Goal: Task Accomplishment & Management: Manage account settings

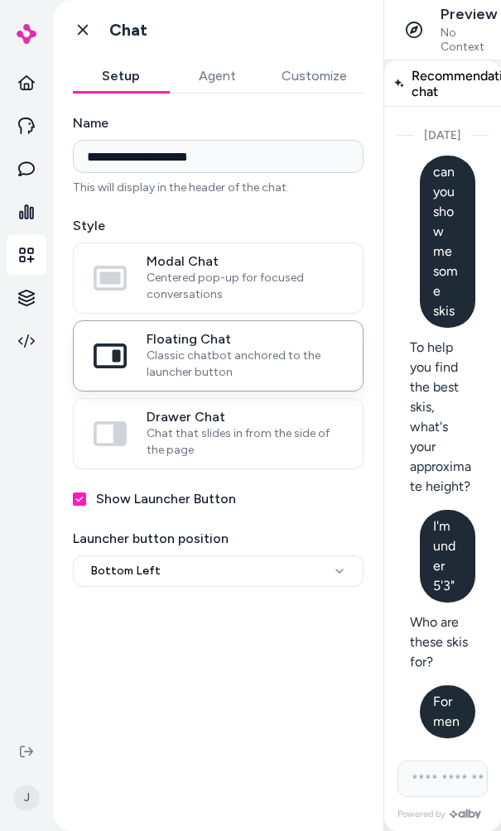
scroll to position [4725, 0]
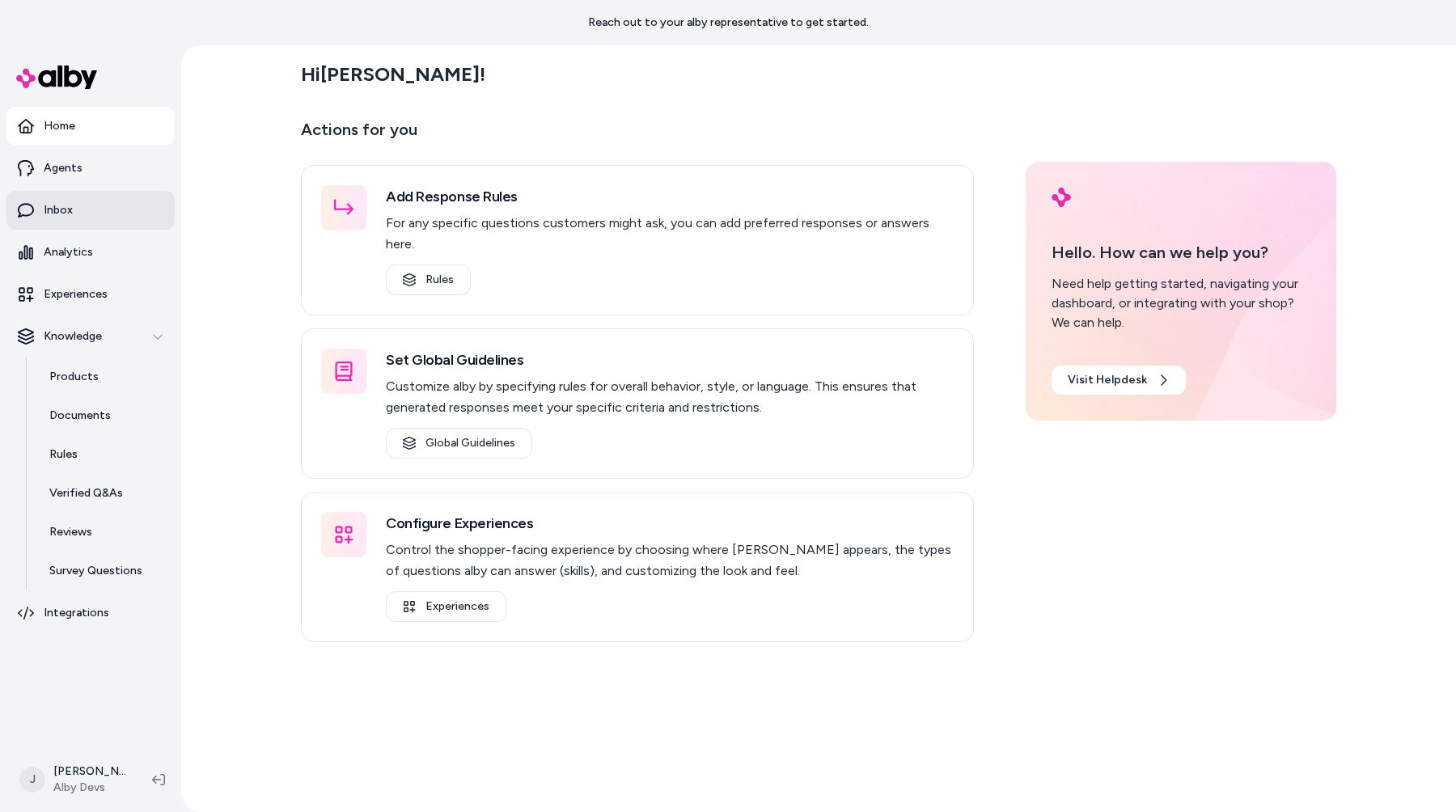
click at [120, 209] on link "Inbox" at bounding box center [91, 210] width 168 height 39
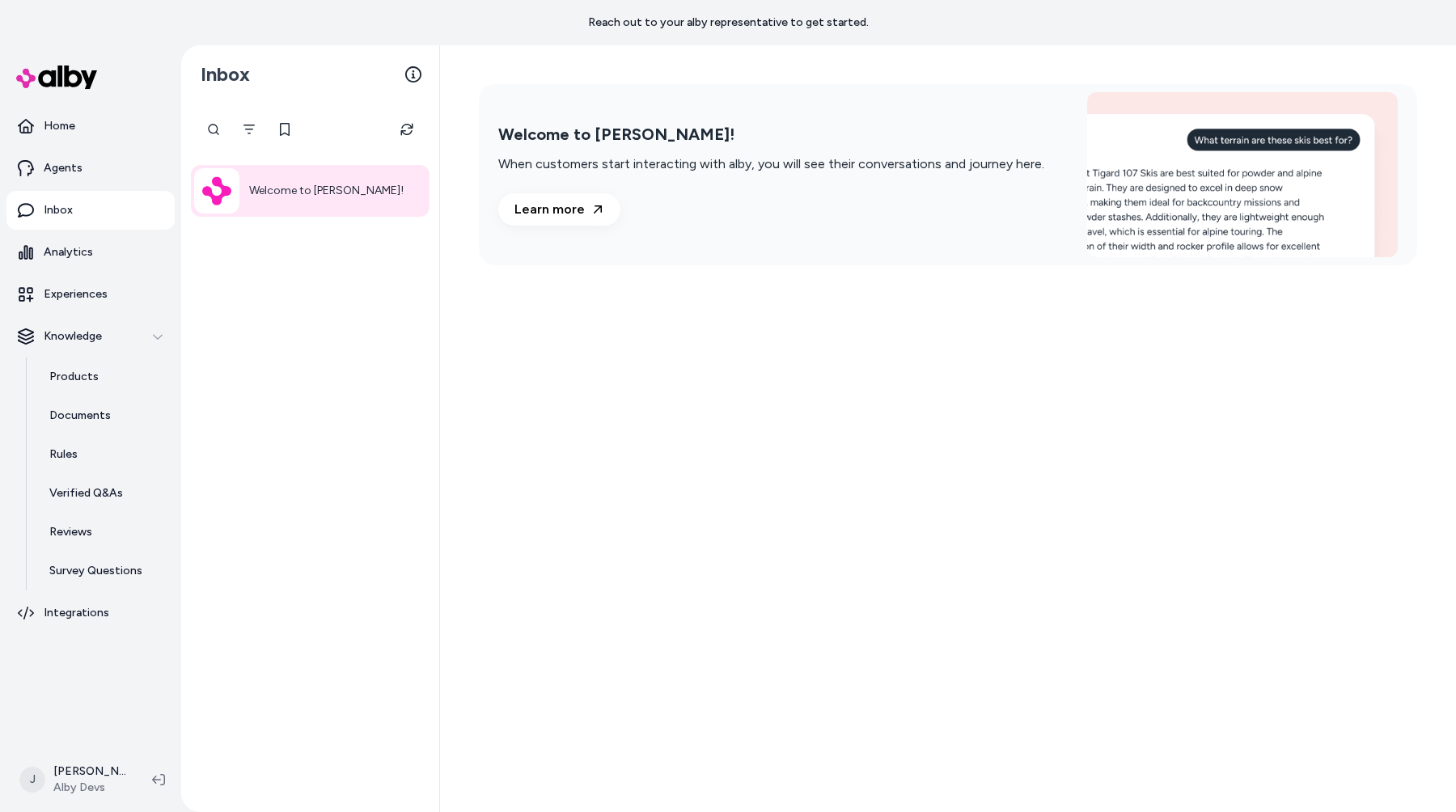
click at [642, 543] on div "Welcome to [PERSON_NAME]! When customers start interacting with alby, you will …" at bounding box center [948, 428] width 1016 height 767
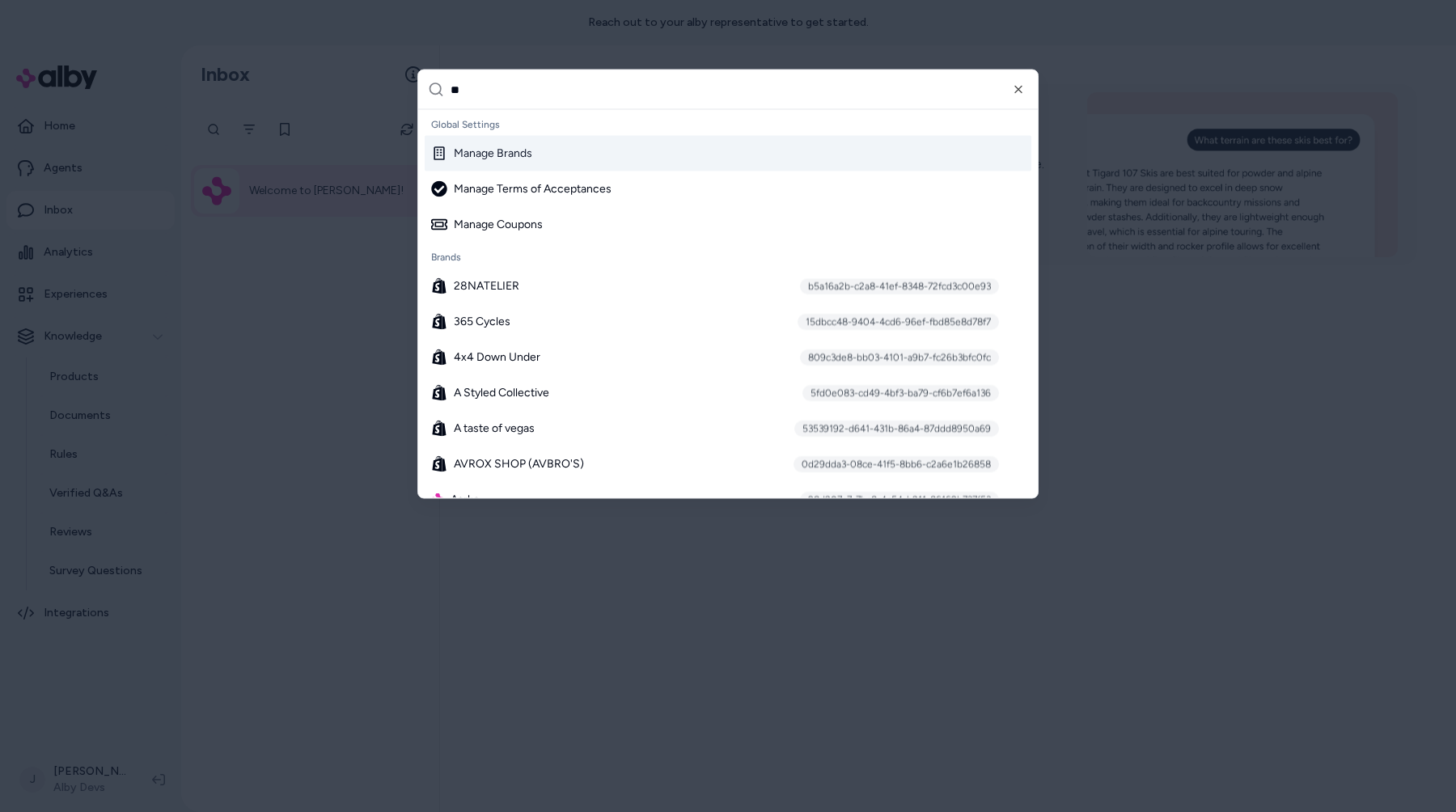
type input "***"
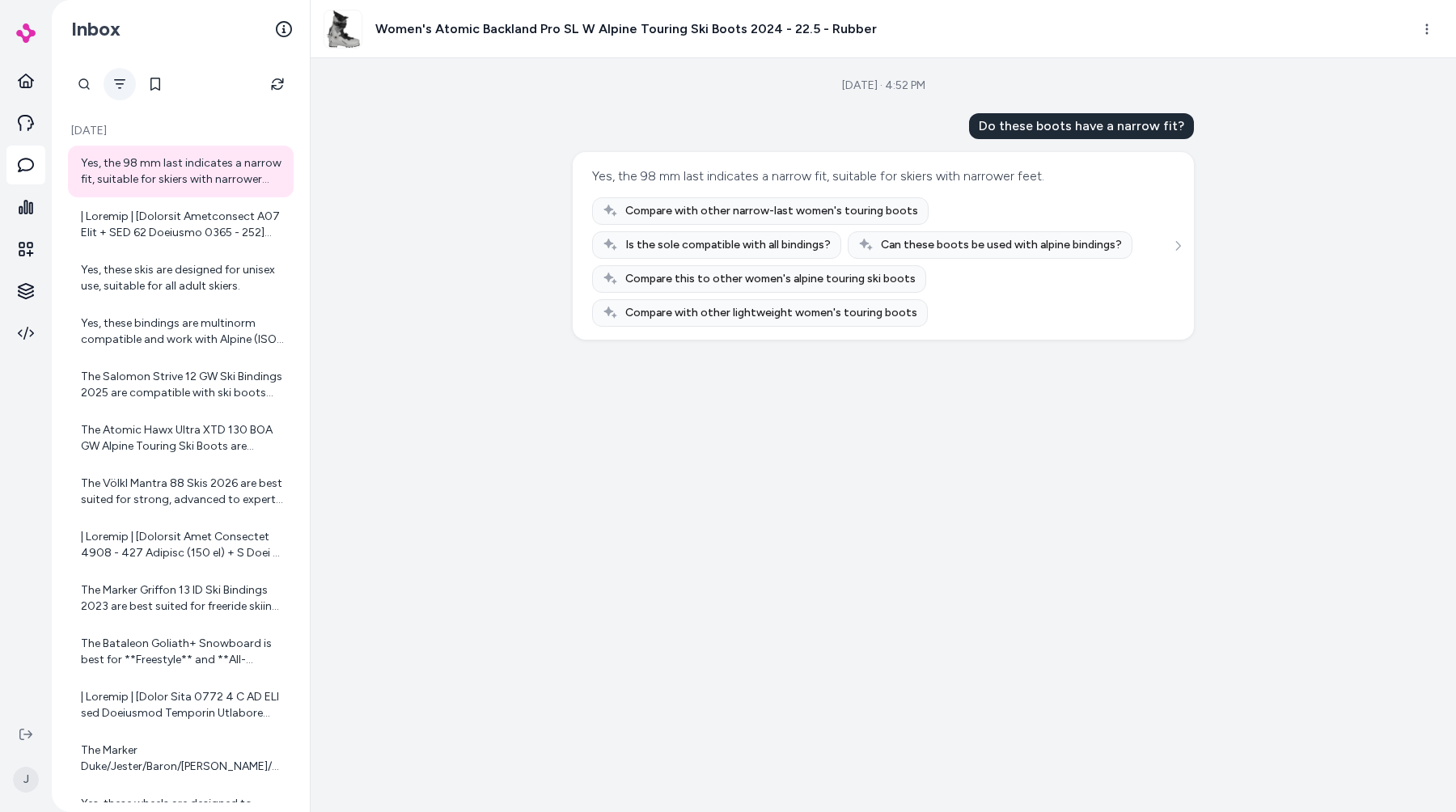
click at [117, 92] on button "Filter" at bounding box center [119, 84] width 32 height 32
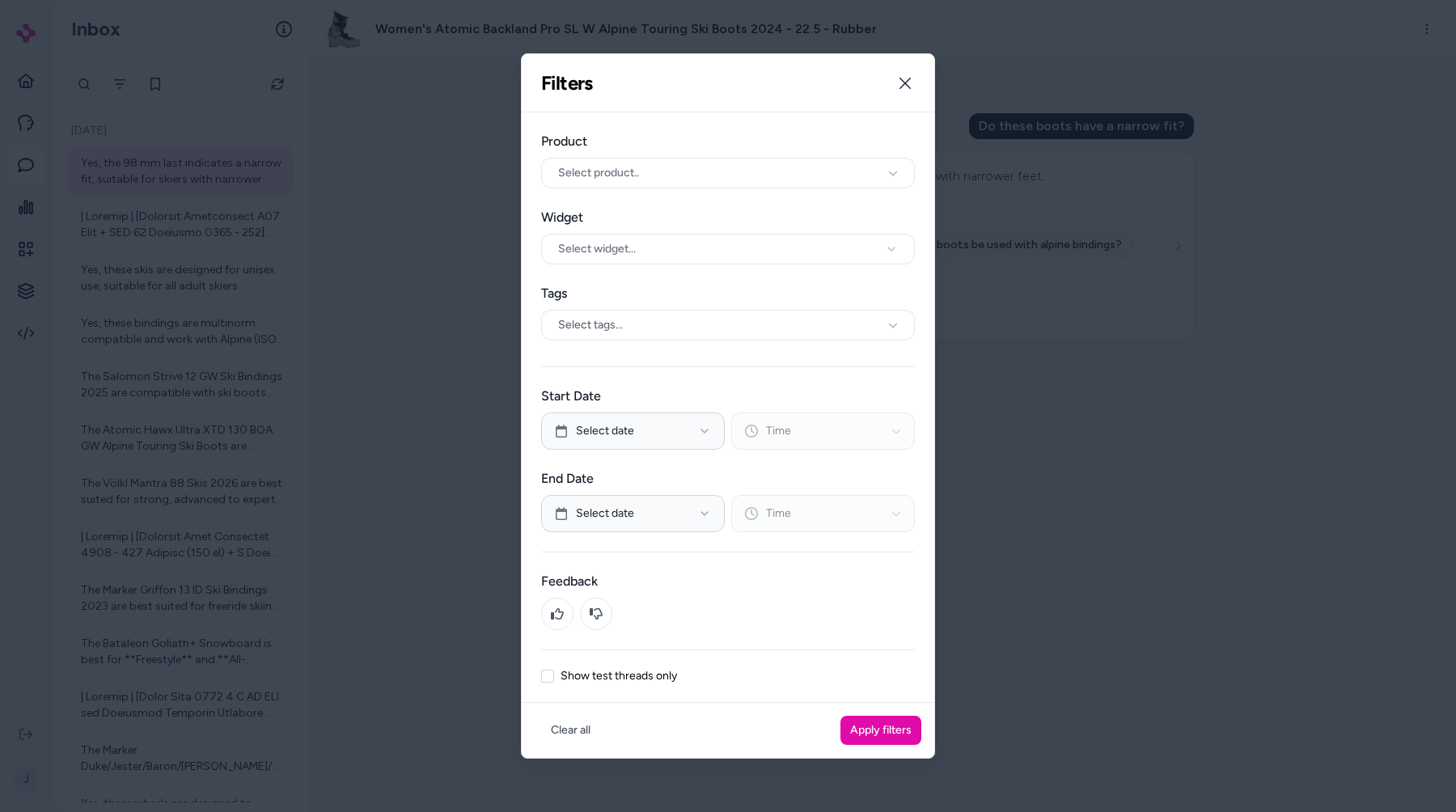
click at [404, 346] on div at bounding box center [728, 406] width 1456 height 812
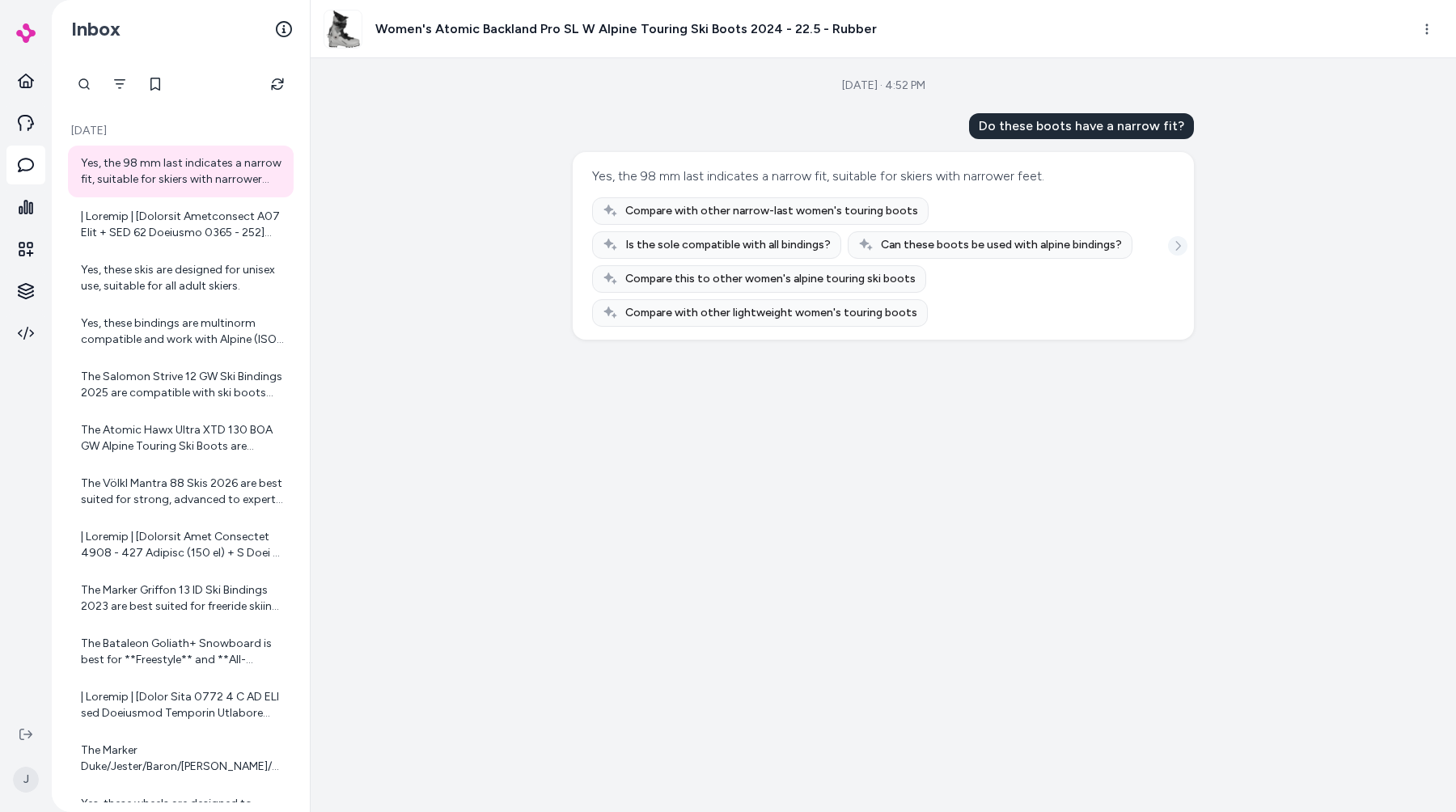
click at [1180, 244] on icon "See more" at bounding box center [1178, 246] width 12 height 12
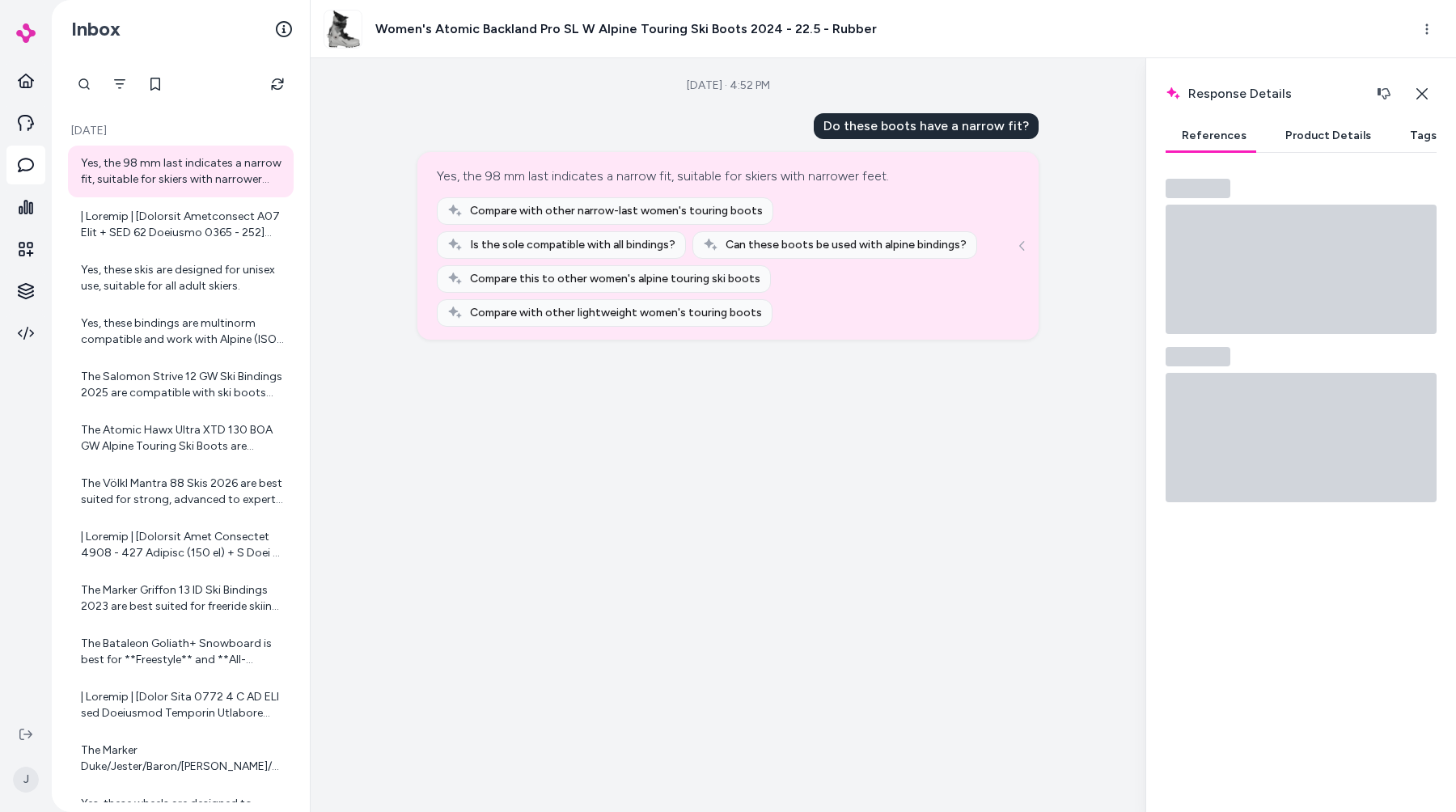
click at [1403, 136] on button "Tags" at bounding box center [1423, 136] width 59 height 32
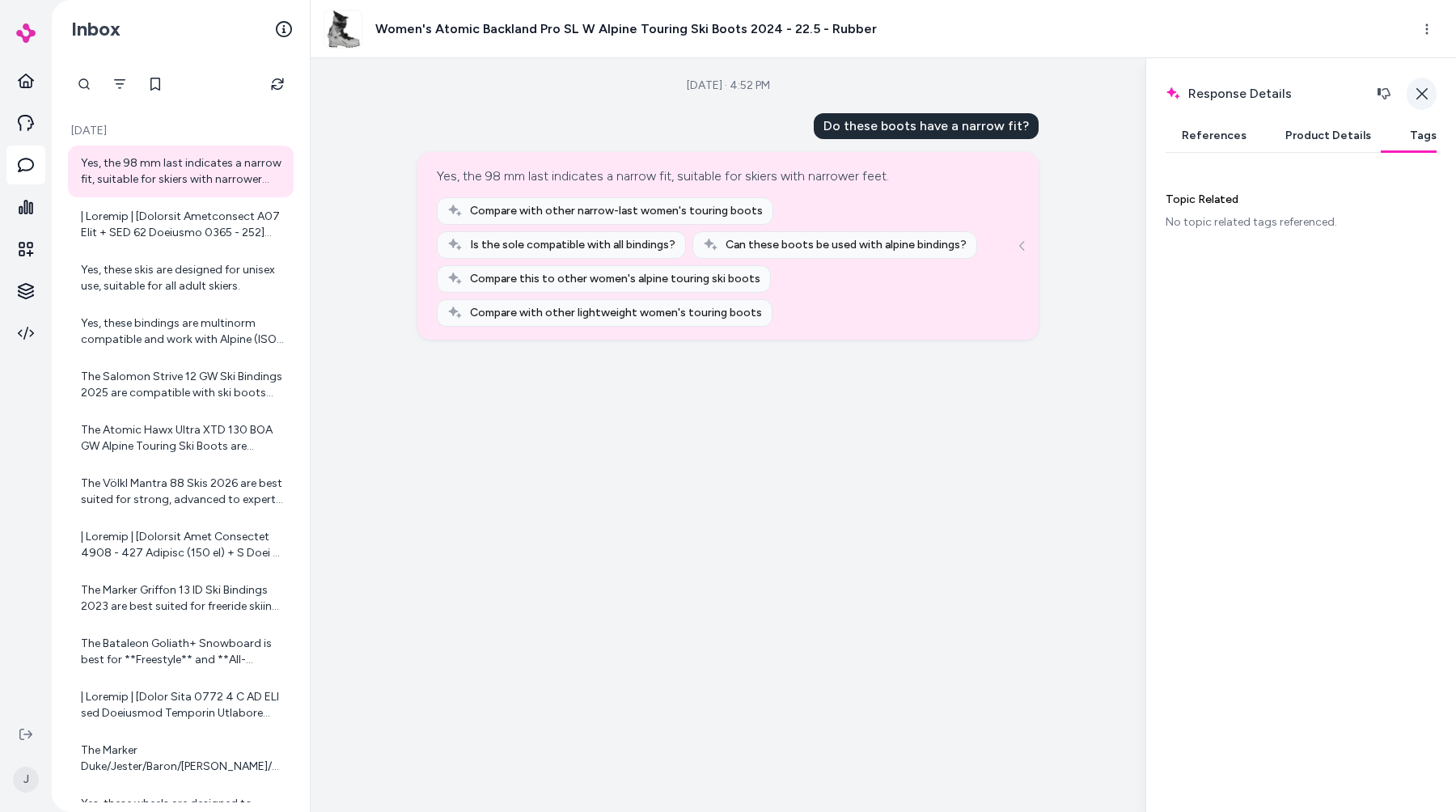
click at [1421, 90] on icon "button" at bounding box center [1422, 93] width 13 height 13
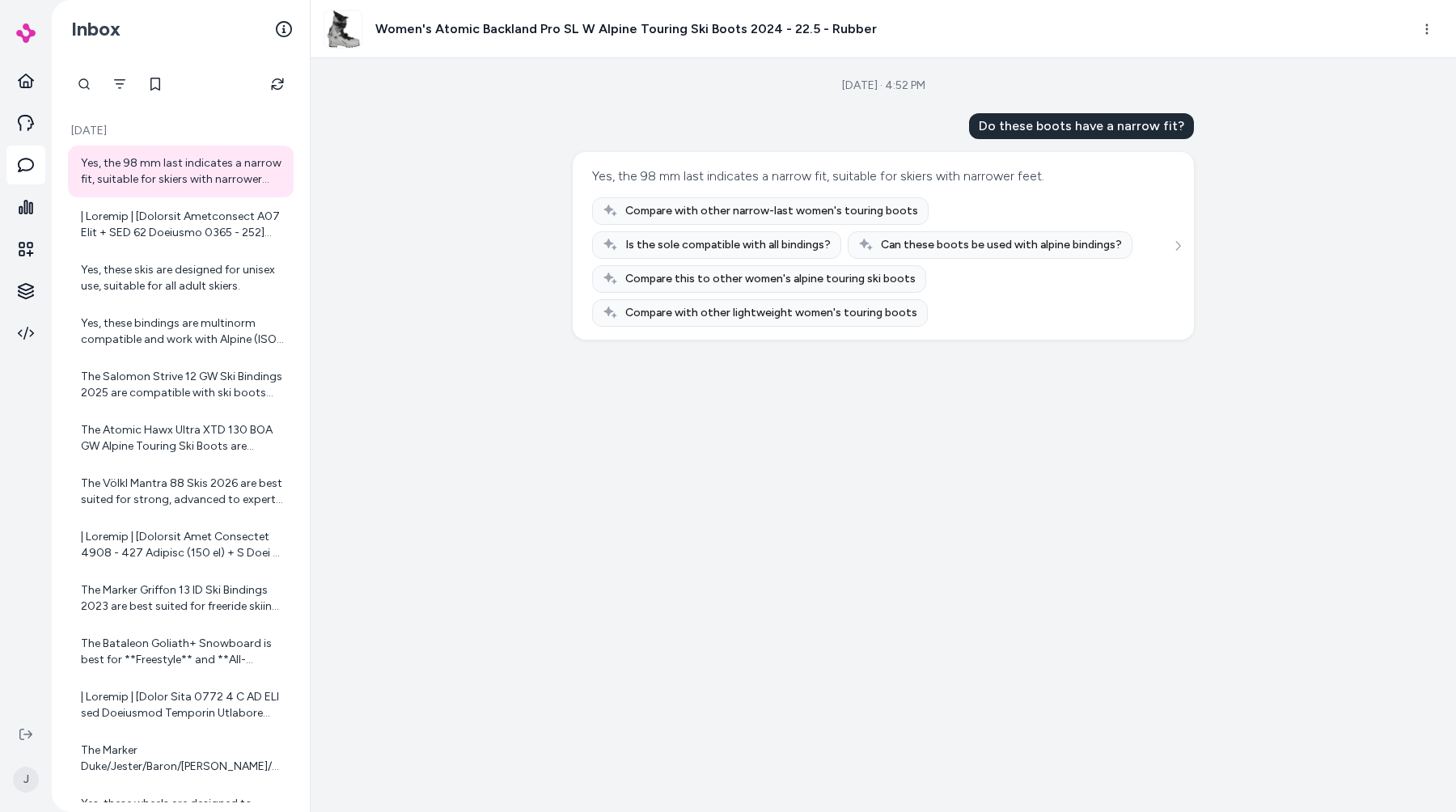
click at [479, 172] on div "Aug 28, 2025 · 4:52 PM Do these boots have a narrow fit? Yes, the 98 mm last in…" at bounding box center [883, 436] width 1145 height 754
click at [411, 135] on div "Aug 28, 2025 · 4:52 PM Do these boots have a narrow fit? Yes, the 98 mm last in…" at bounding box center [883, 436] width 1145 height 754
click at [126, 92] on button "Filter" at bounding box center [119, 84] width 32 height 32
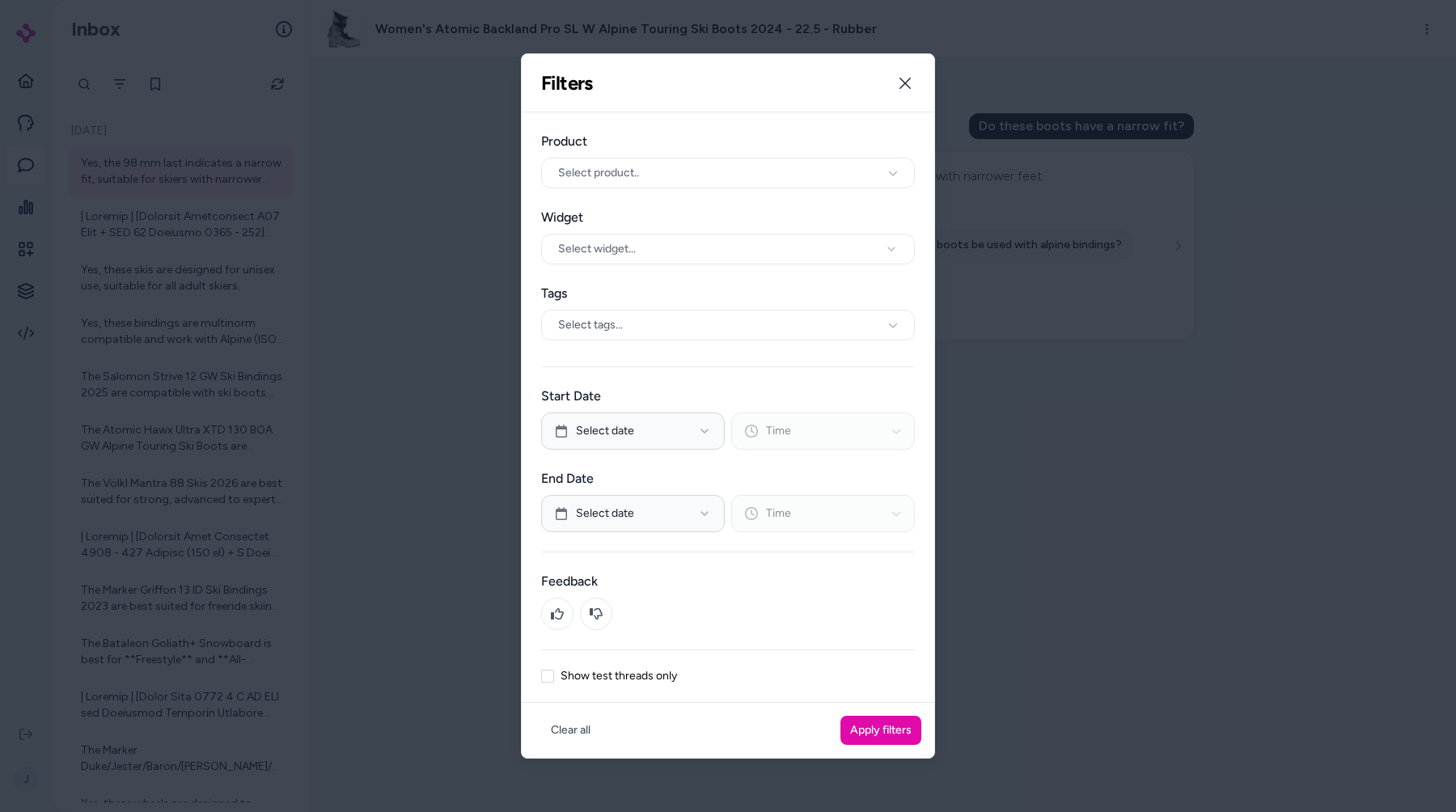
click at [1320, 625] on div at bounding box center [728, 406] width 1456 height 812
